Goal: Check status: Check status

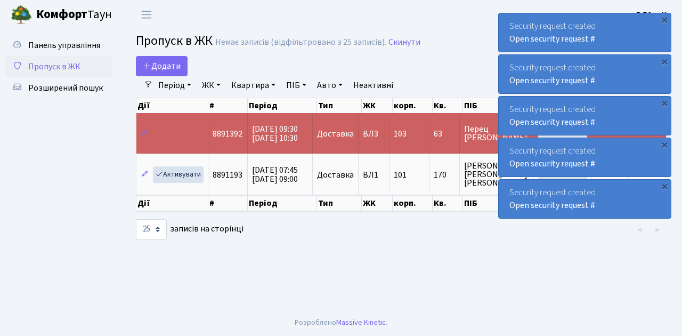
select select "25"
click at [70, 65] on span "Пропуск в ЖК" at bounding box center [54, 67] width 52 height 12
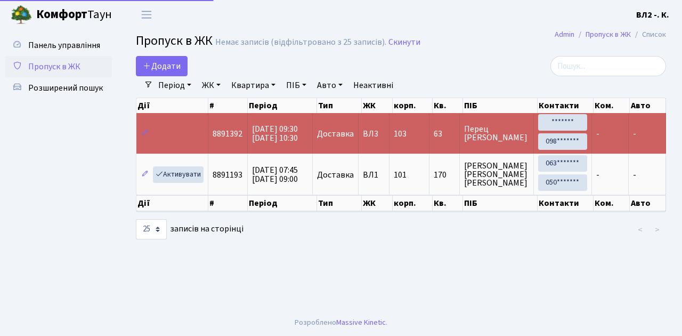
select select "25"
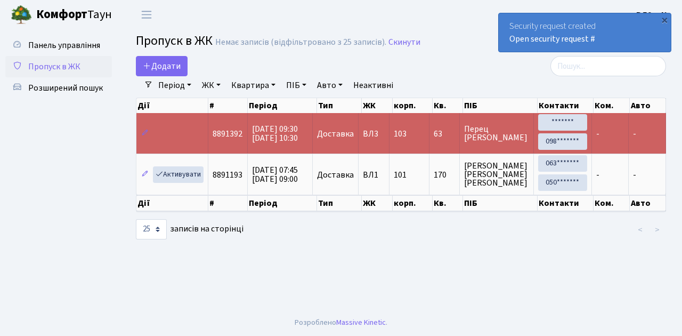
click at [55, 65] on span "Пропуск в ЖК" at bounding box center [54, 67] width 52 height 12
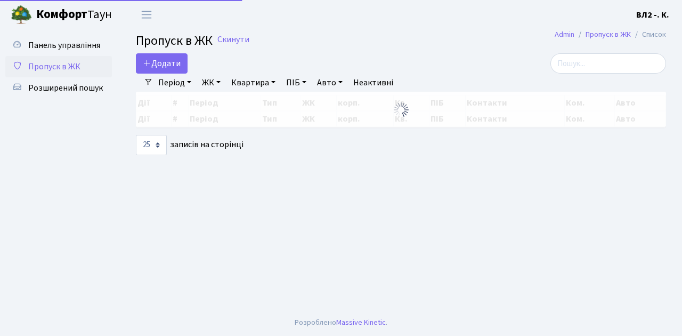
select select "25"
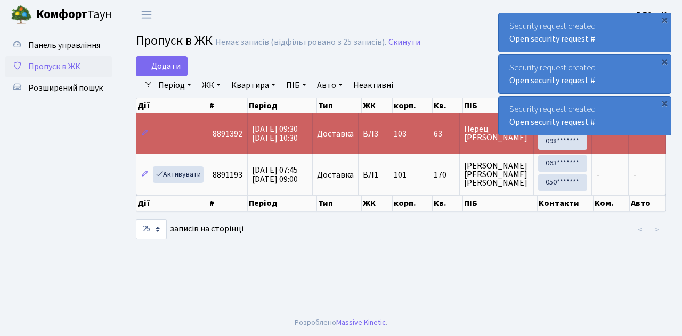
click at [66, 66] on span "Пропуск в ЖК" at bounding box center [54, 67] width 52 height 12
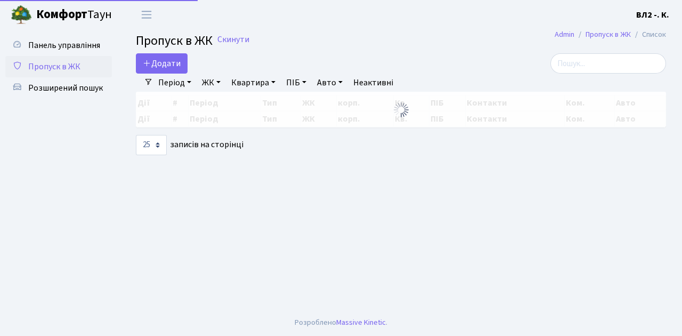
select select "25"
